Goal: Transaction & Acquisition: Purchase product/service

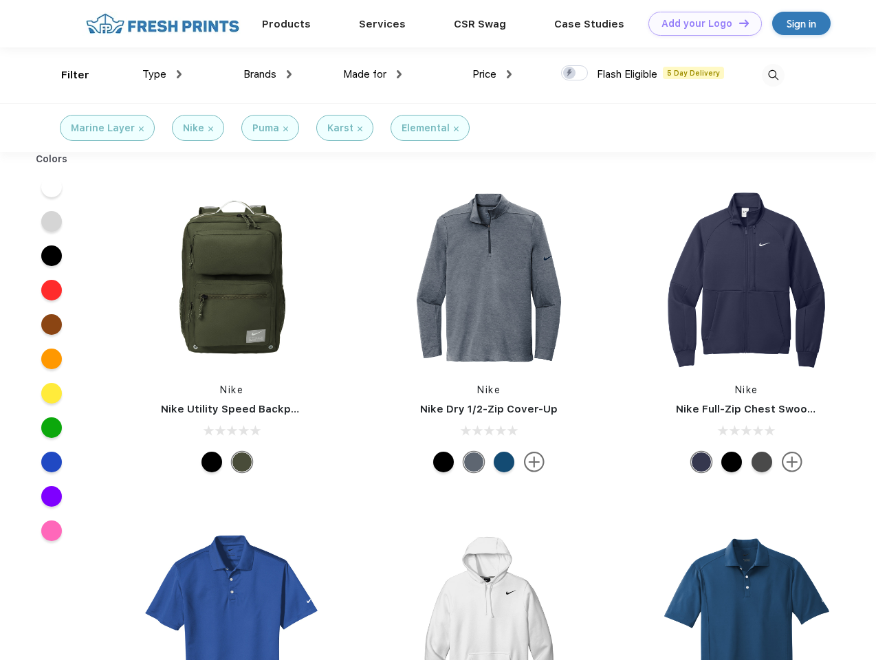
click at [700, 23] on link "Add your Logo Design Tool" at bounding box center [704, 24] width 113 height 24
click at [0, 0] on div "Design Tool" at bounding box center [0, 0] width 0 height 0
click at [738, 23] on link "Add your Logo Design Tool" at bounding box center [704, 24] width 113 height 24
click at [66, 75] on div "Filter" at bounding box center [75, 75] width 28 height 16
click at [162, 74] on span "Type" at bounding box center [154, 74] width 24 height 12
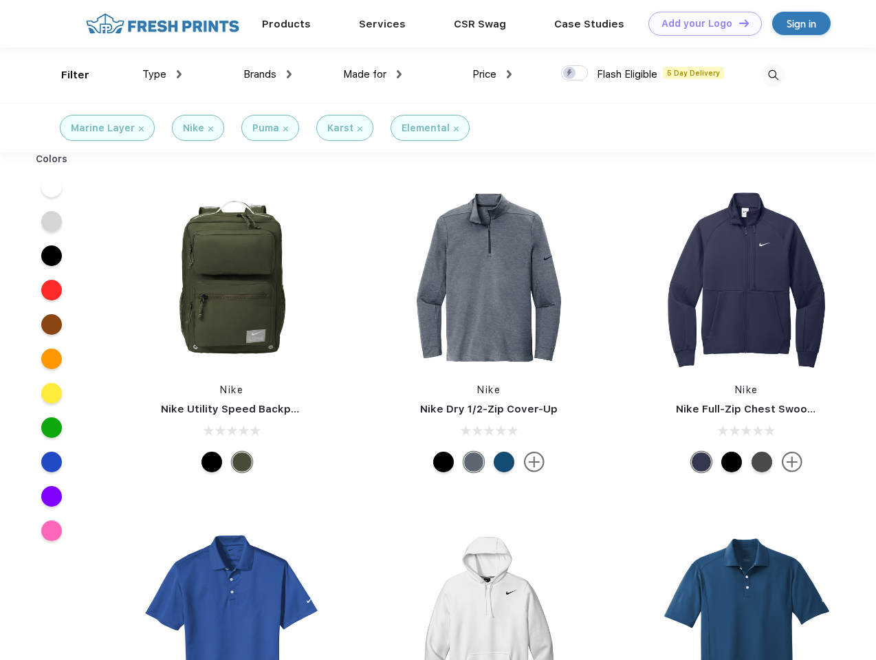
click at [267, 74] on span "Brands" at bounding box center [259, 74] width 33 height 12
click at [373, 74] on span "Made for" at bounding box center [364, 74] width 43 height 12
click at [492, 74] on span "Price" at bounding box center [484, 74] width 24 height 12
click at [575, 74] on div at bounding box center [574, 72] width 27 height 15
click at [570, 74] on input "checkbox" at bounding box center [565, 69] width 9 height 9
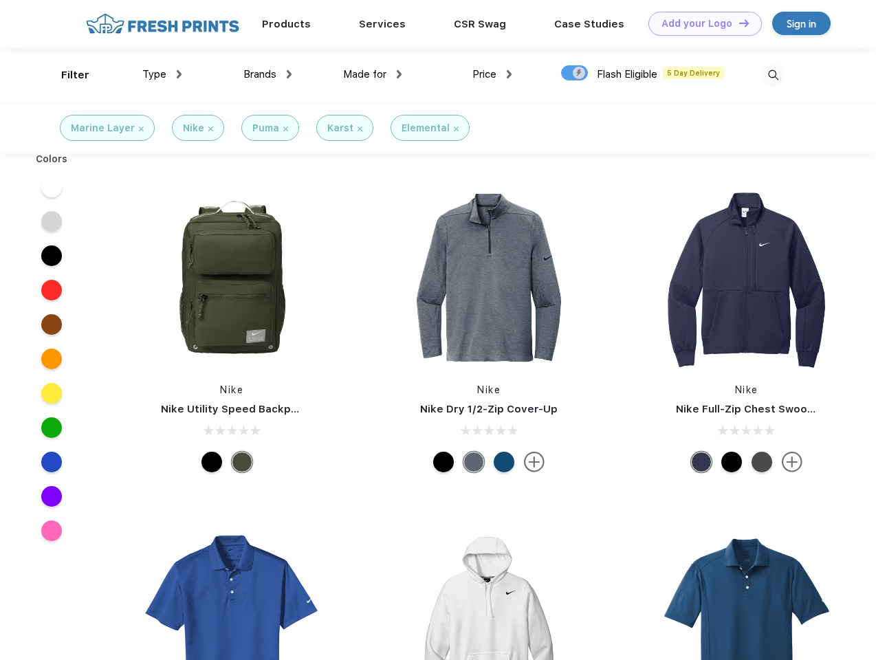
click at [773, 75] on img at bounding box center [773, 75] width 23 height 23
